Goal: Check status: Check status

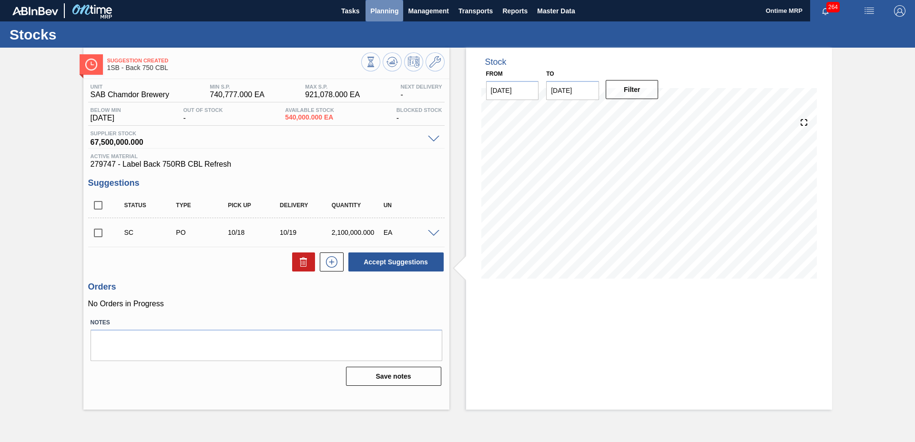
click at [389, 12] on span "Planning" at bounding box center [384, 10] width 28 height 11
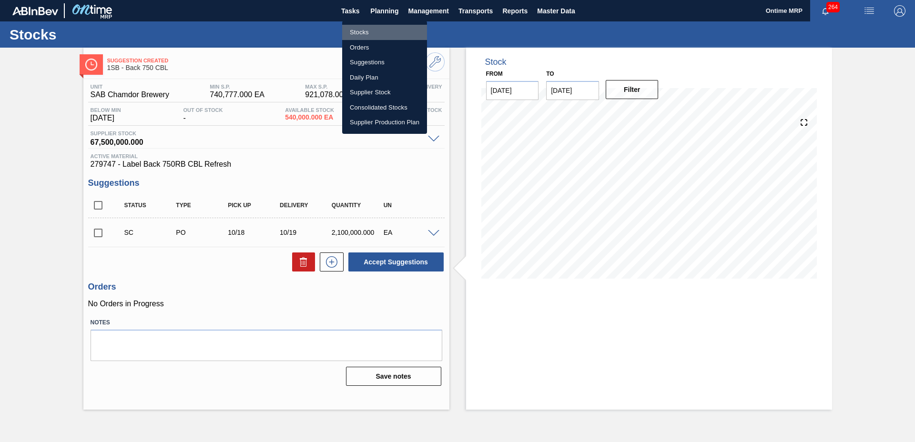
click at [361, 33] on li "Stocks" at bounding box center [384, 32] width 85 height 15
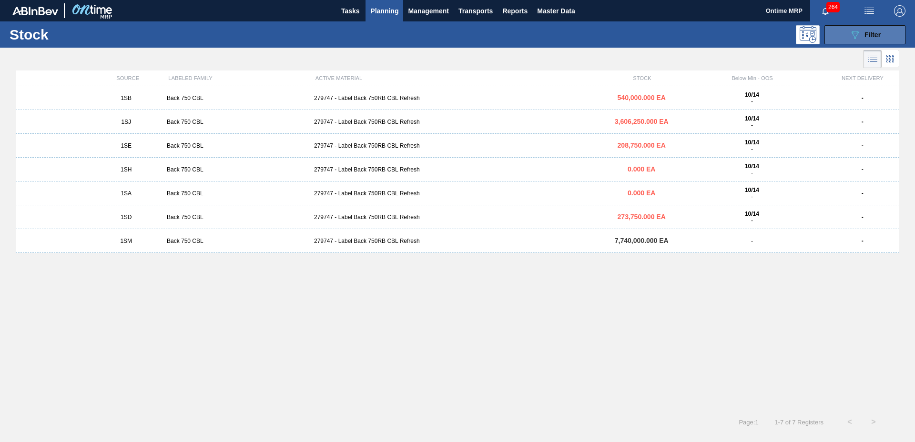
drag, startPoint x: 861, startPoint y: 37, endPoint x: 856, endPoint y: 41, distance: 6.4
click at [860, 39] on div "089F7B8B-B2A5-4AFE-B5C0-19BA573D28AC Filter" at bounding box center [864, 34] width 31 height 11
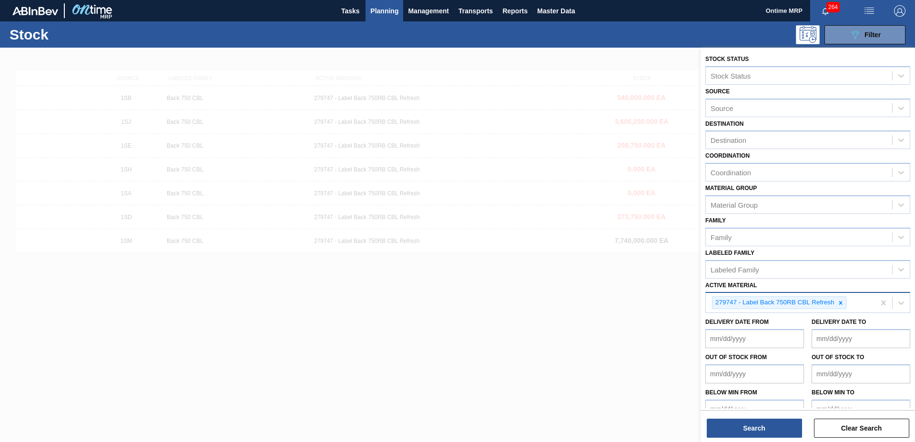
click at [838, 307] on div at bounding box center [840, 303] width 10 height 12
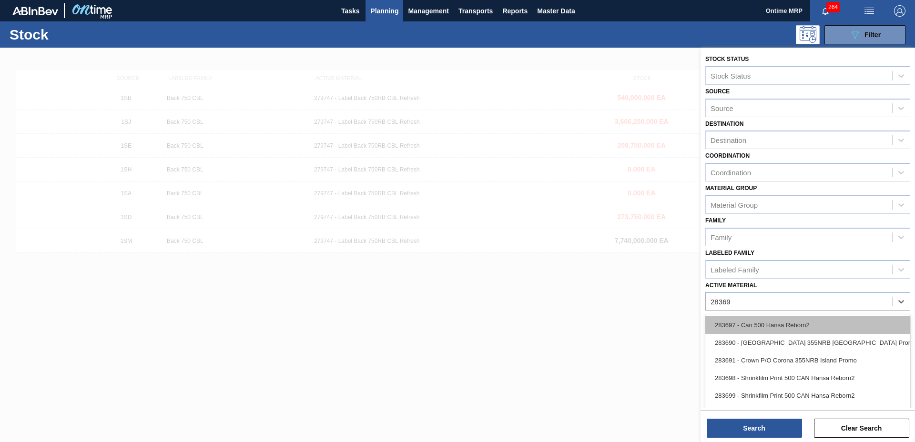
type Material "283697"
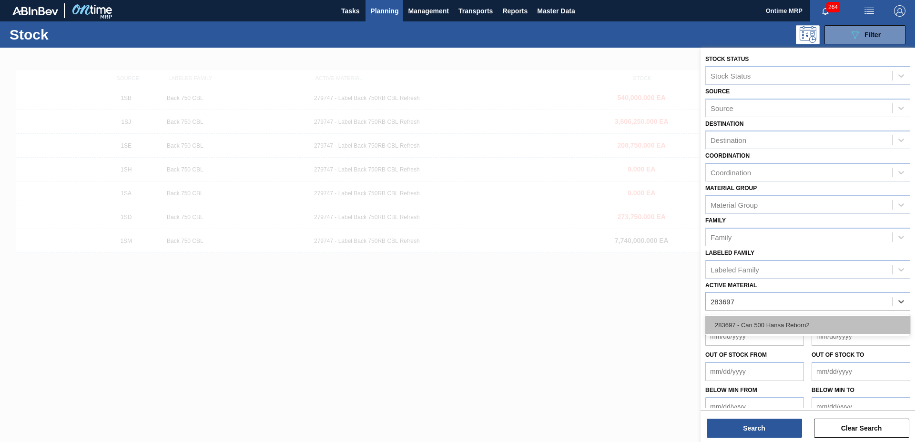
click at [794, 332] on div "283697 - Can 500 Hansa Reborn2" at bounding box center [807, 325] width 205 height 18
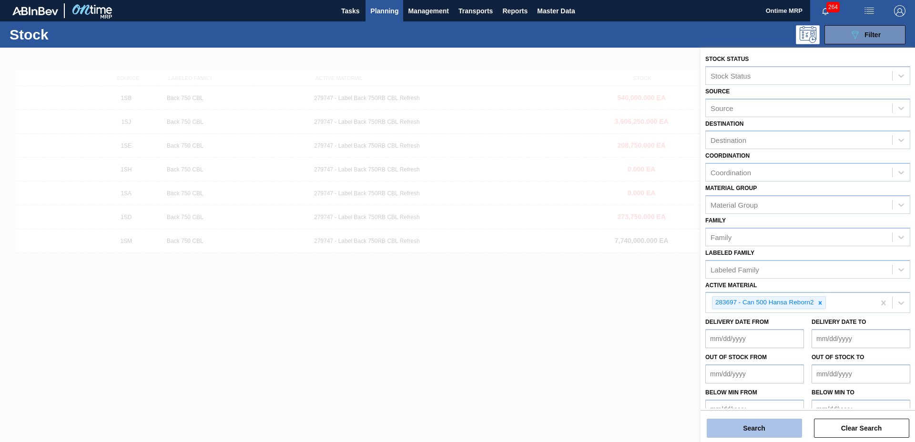
click at [759, 421] on button "Search" at bounding box center [754, 428] width 95 height 19
